Goal: Navigation & Orientation: Go to known website

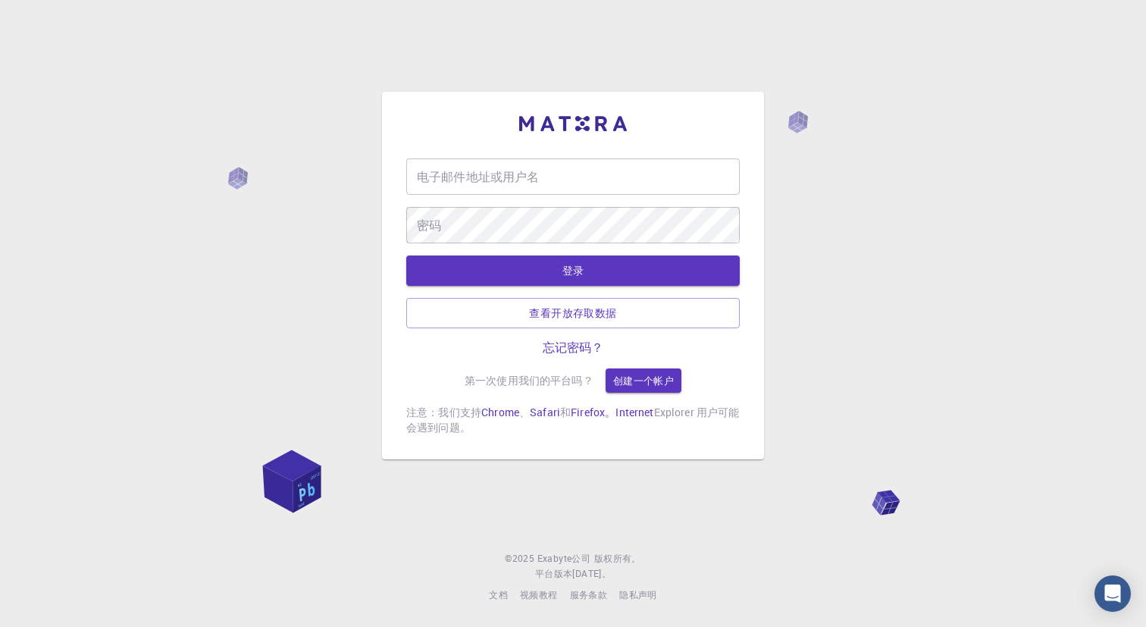
click at [597, 185] on input "电子邮件地址或用户名" at bounding box center [572, 176] width 333 height 36
type input "[EMAIL_ADDRESS][DOMAIN_NAME]"
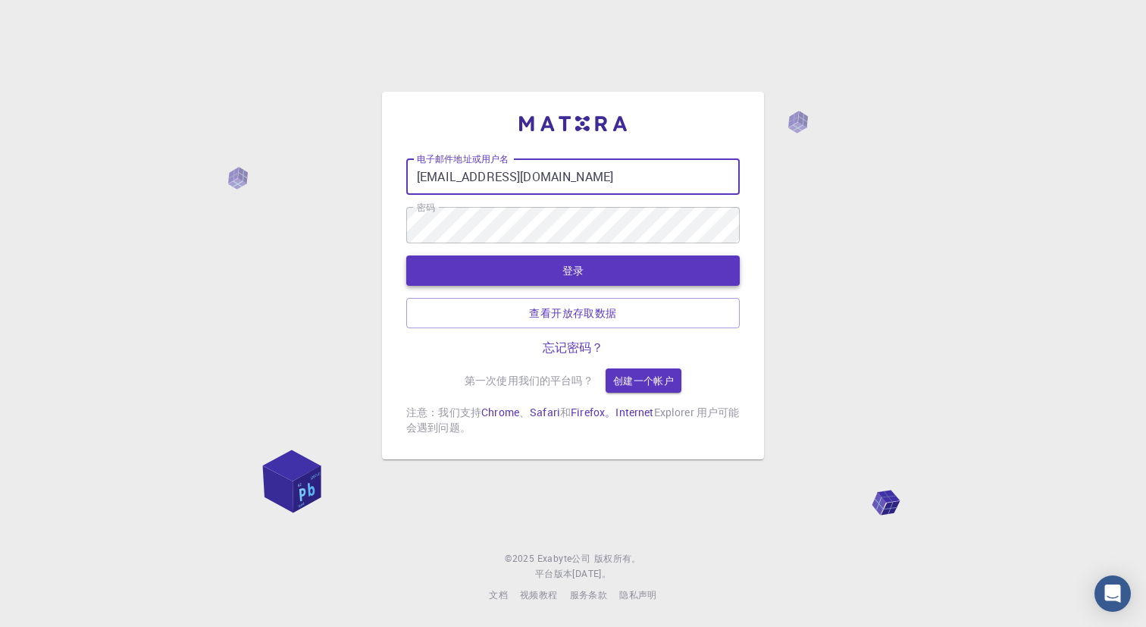
click at [606, 298] on link "查看开放存取数据" at bounding box center [572, 313] width 333 height 30
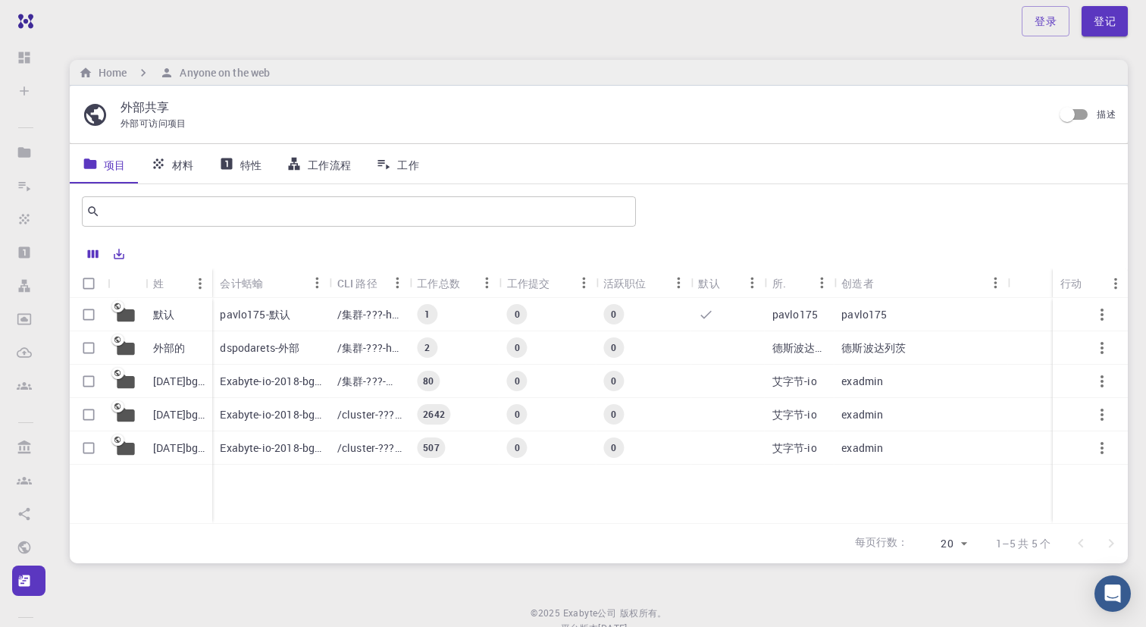
click at [320, 167] on font "工作流程" at bounding box center [330, 164] width 44 height 14
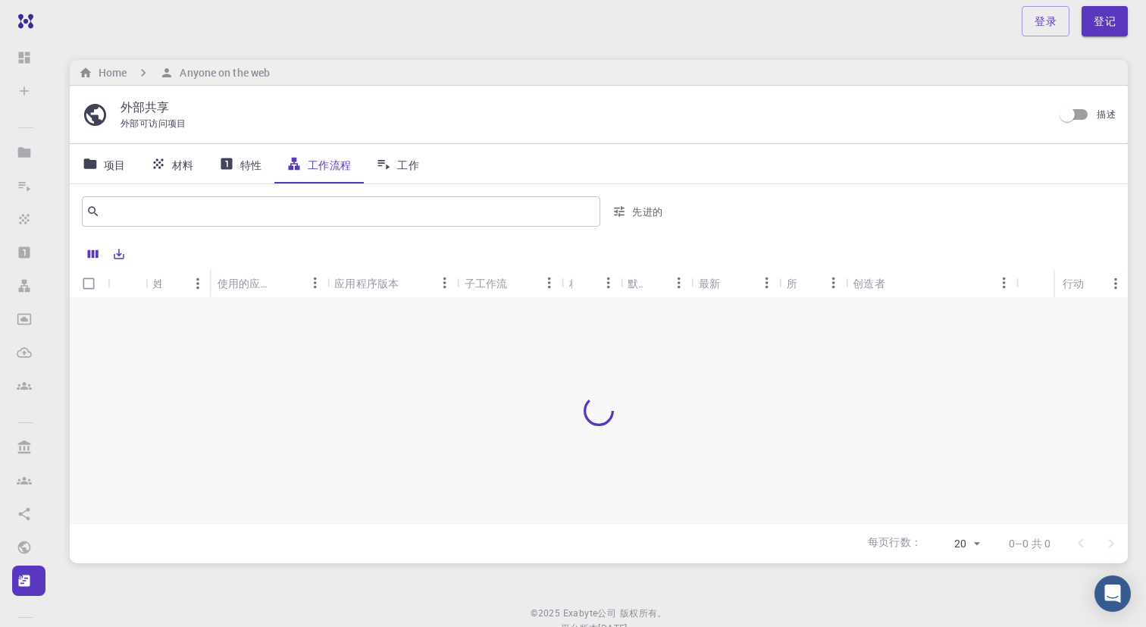
click at [117, 161] on font "项目" at bounding box center [115, 164] width 22 height 14
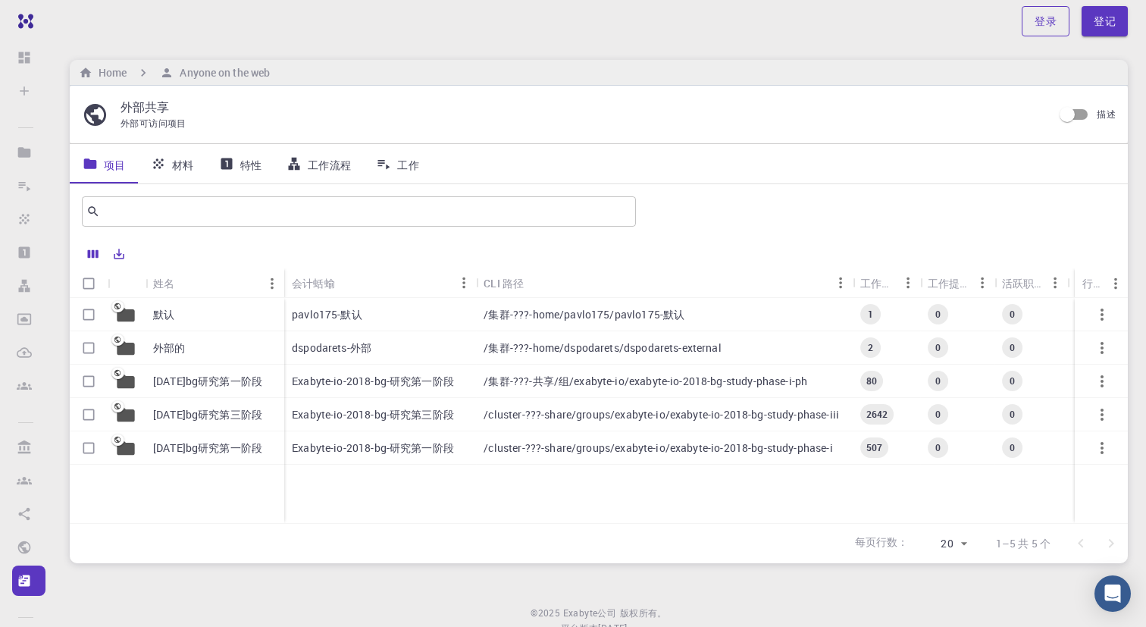
click at [1055, 31] on link "登录" at bounding box center [1045, 21] width 48 height 30
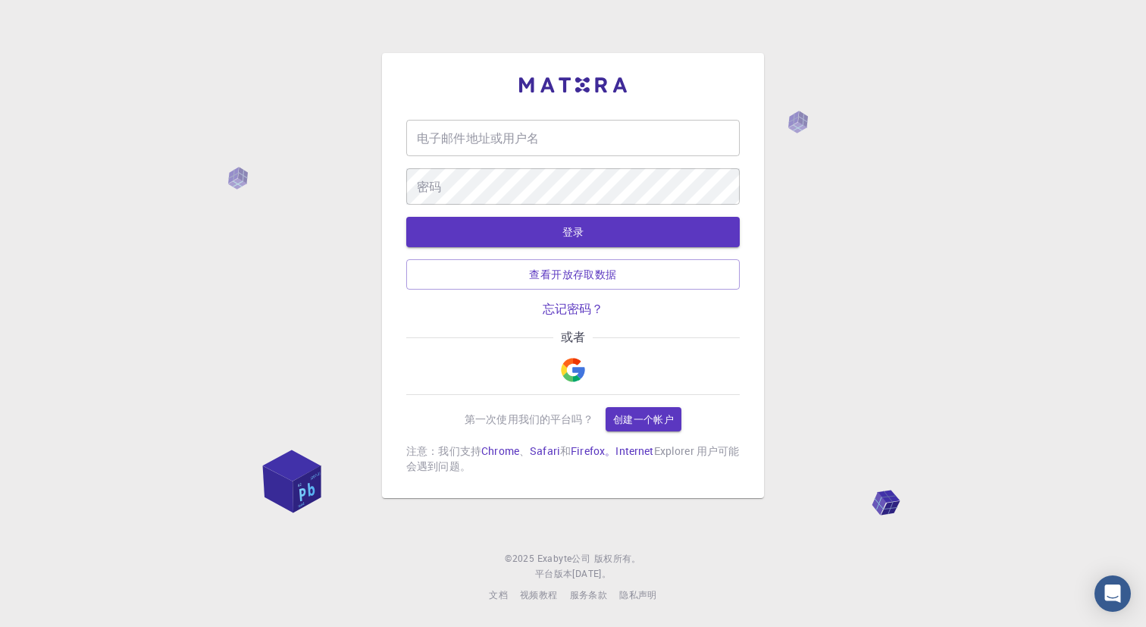
click at [579, 367] on img "button" at bounding box center [573, 370] width 24 height 24
